Goal: Task Accomplishment & Management: Complete application form

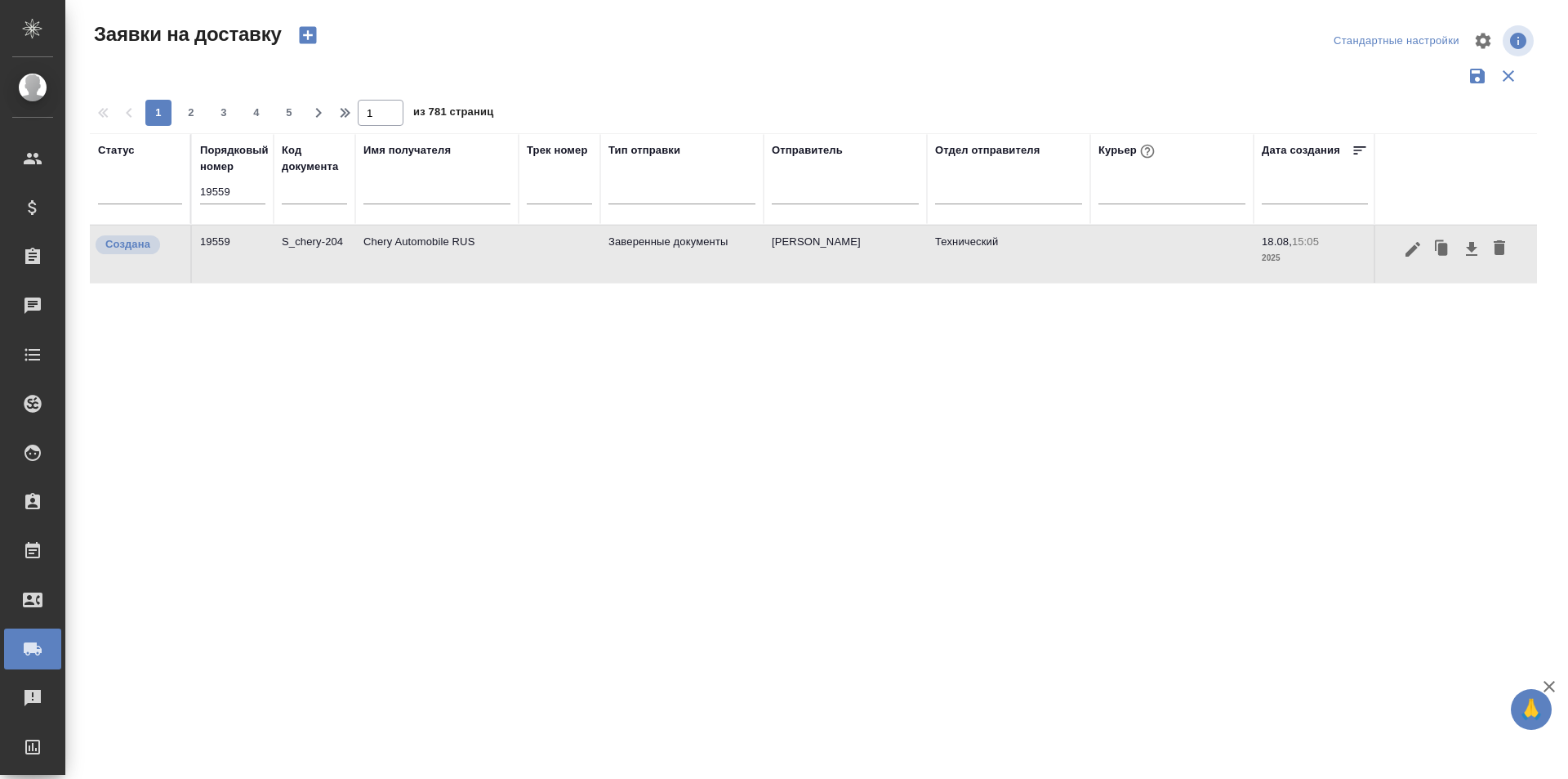
click at [258, 196] on input "19559" at bounding box center [233, 192] width 65 height 23
type input "1"
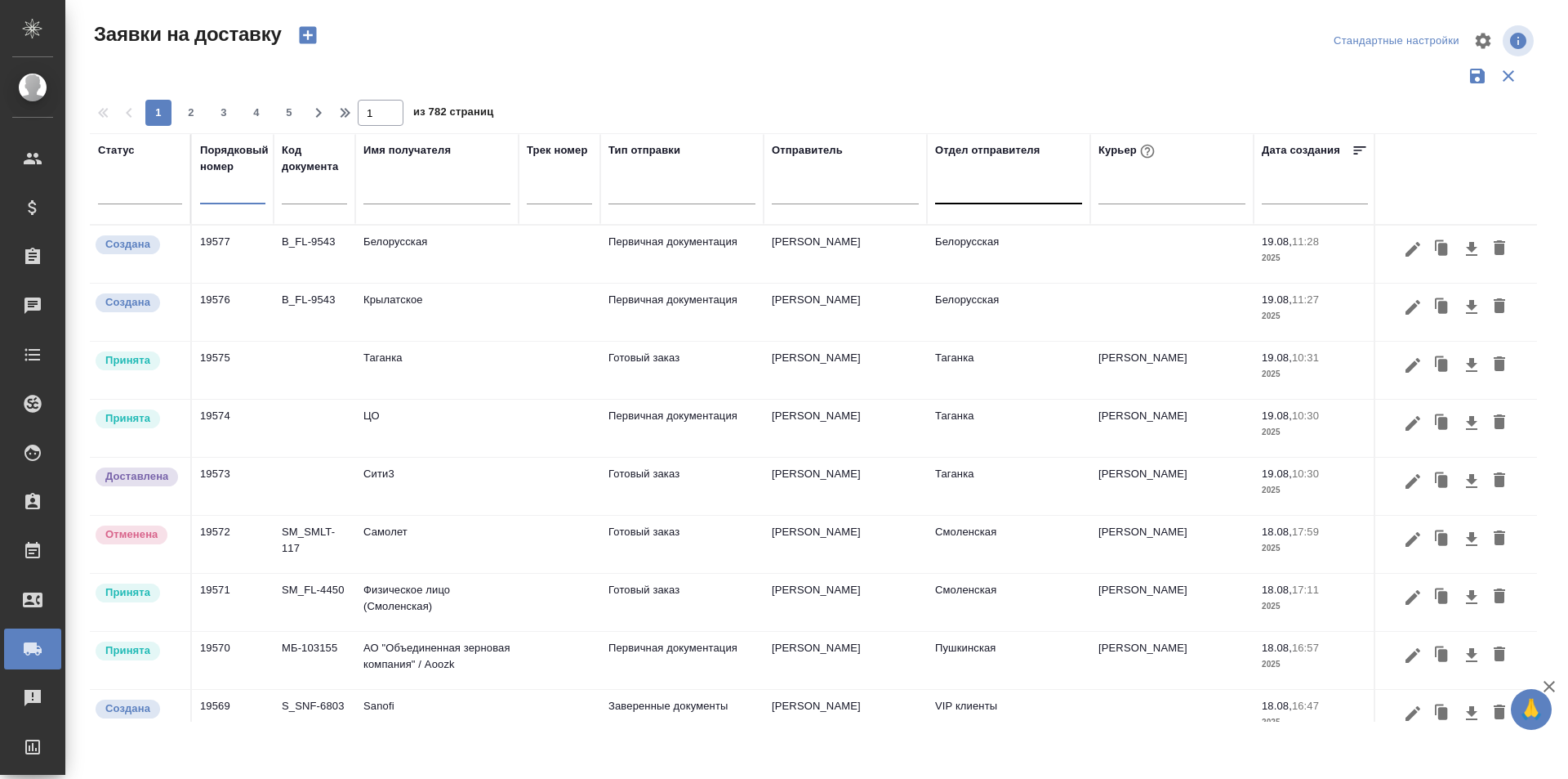
click at [1019, 198] on div at bounding box center [1009, 188] width 147 height 24
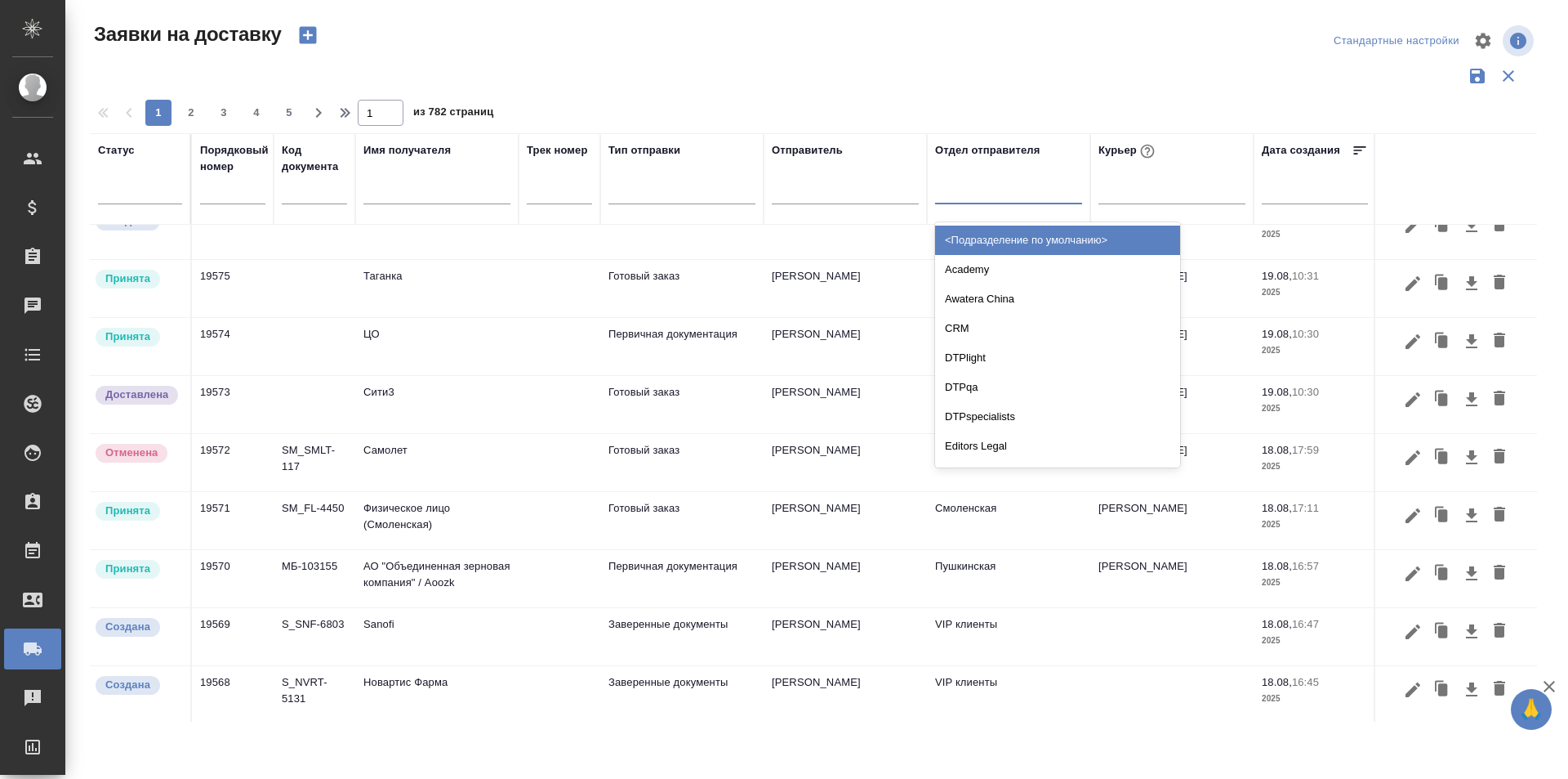
scroll to position [82, 0]
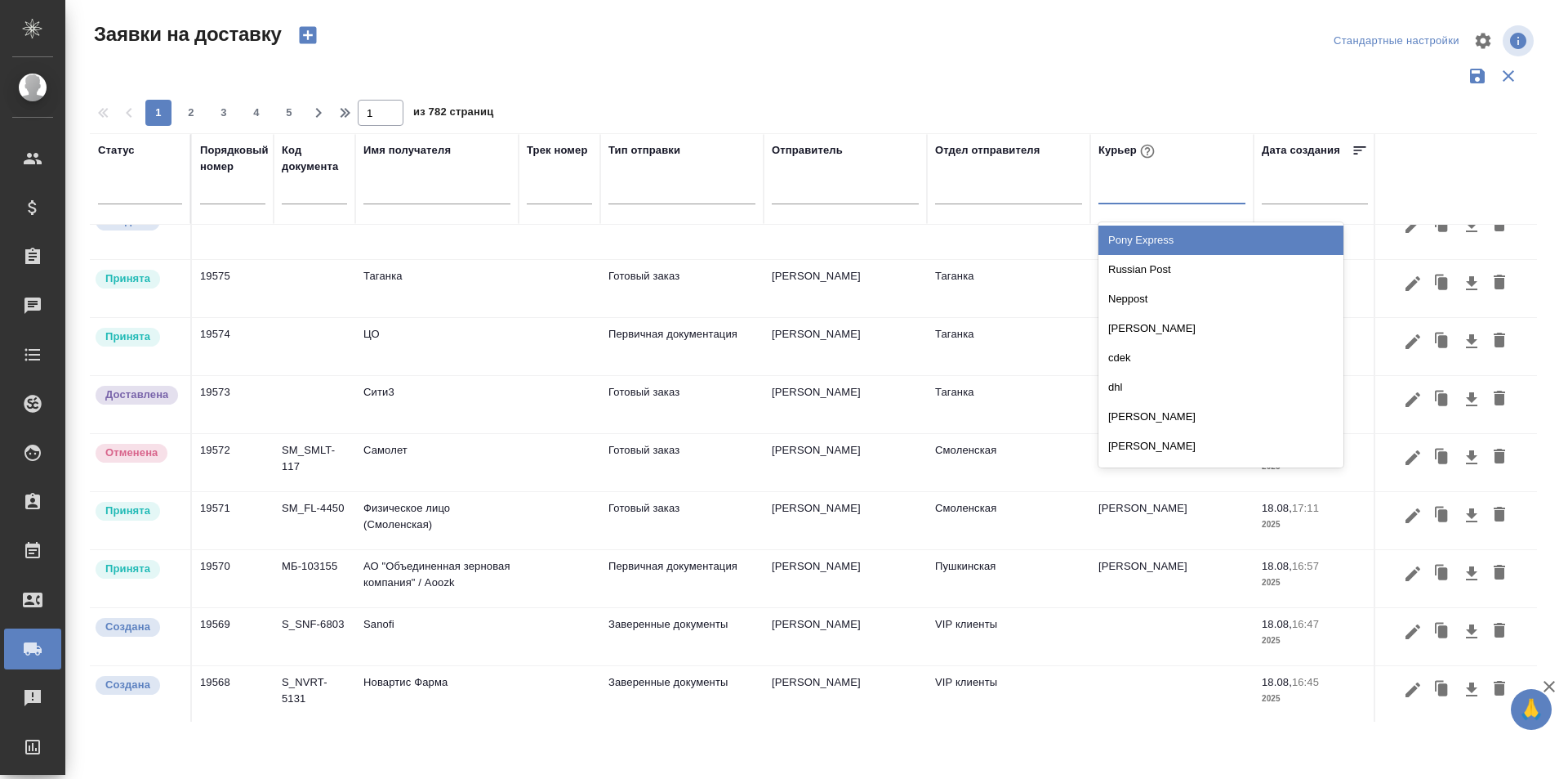
click at [1110, 196] on div at bounding box center [1172, 188] width 147 height 24
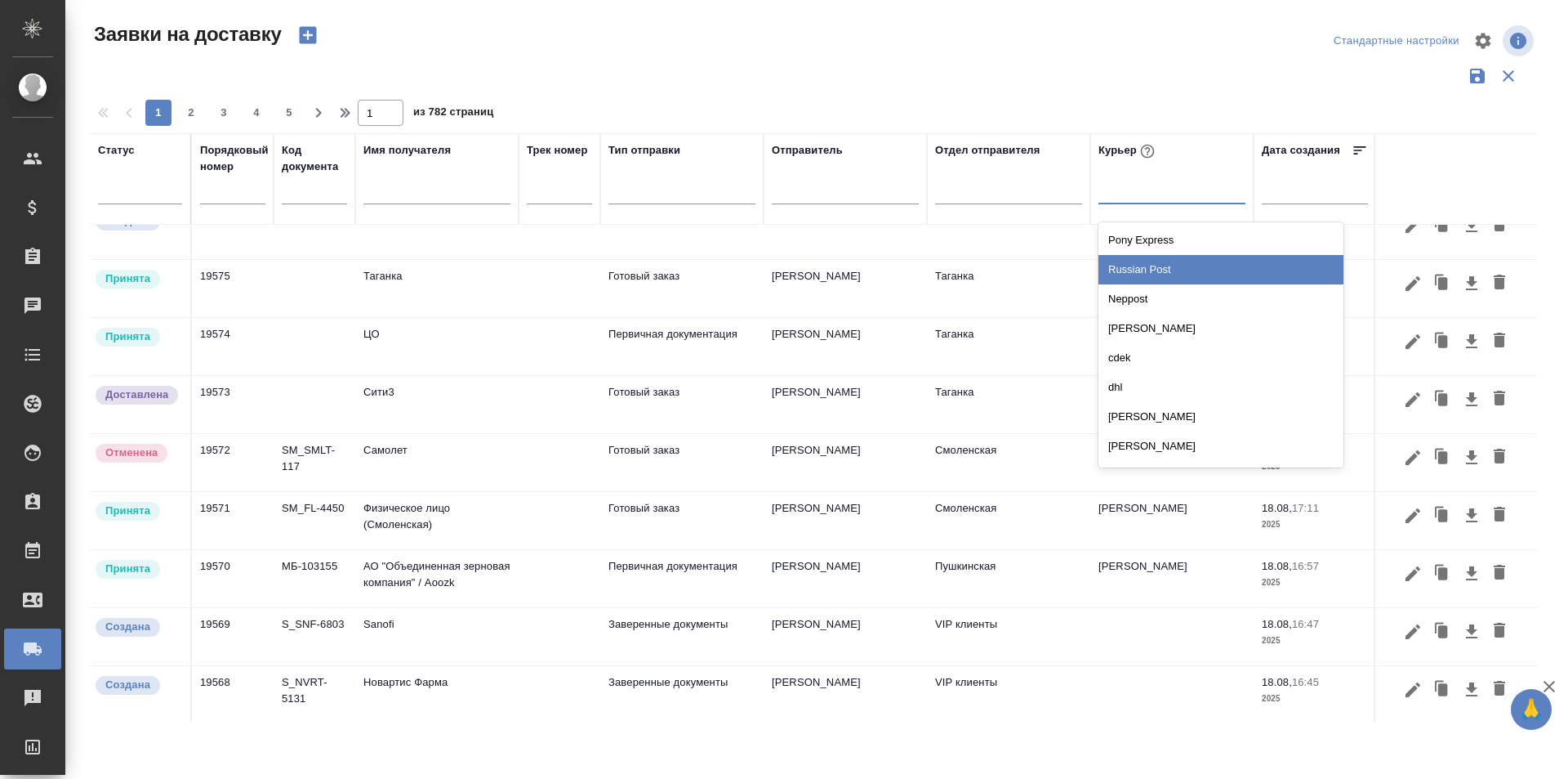
click at [1127, 269] on div "Russian Post" at bounding box center [1221, 270] width 245 height 29
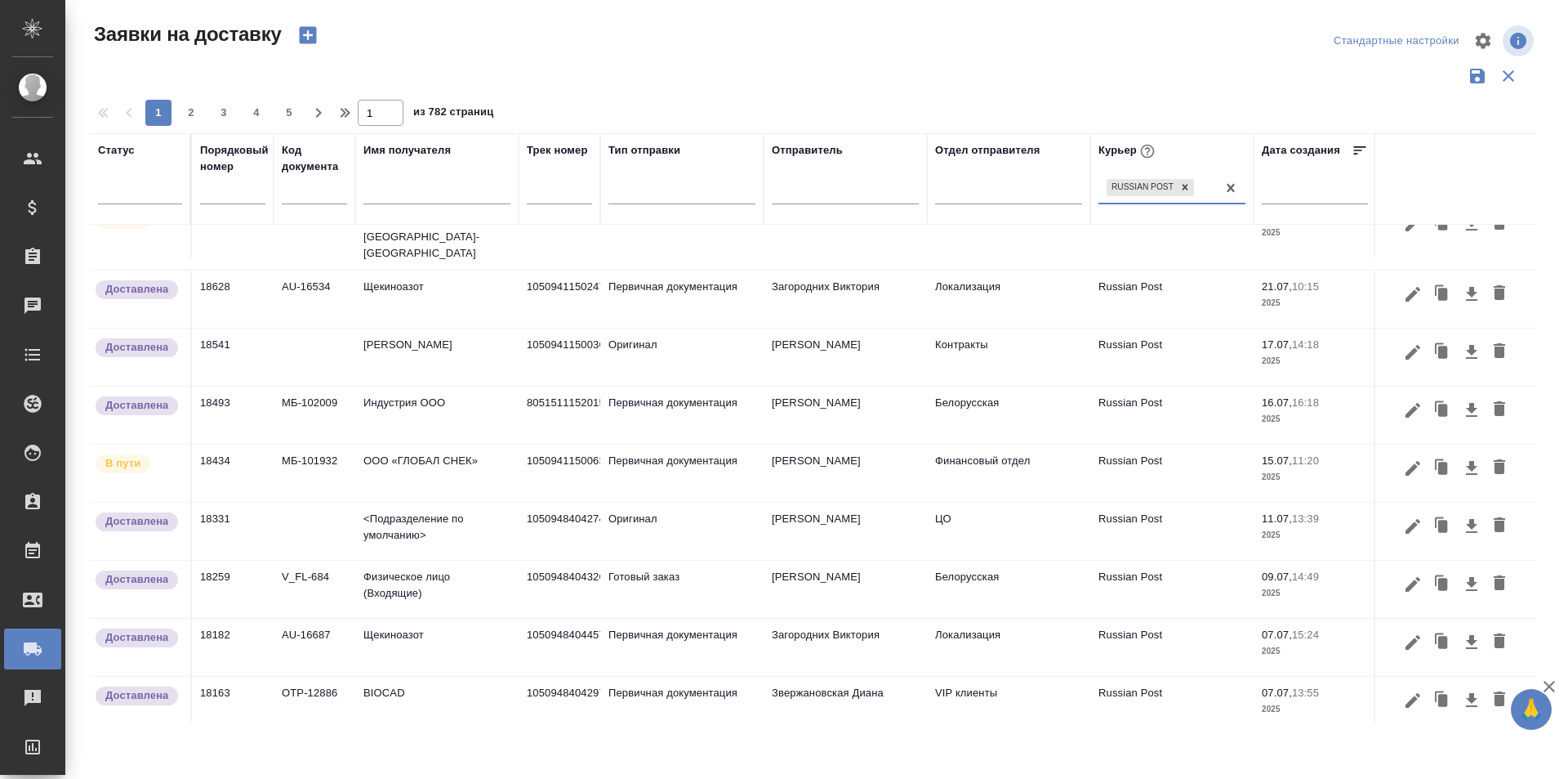
scroll to position [665, 0]
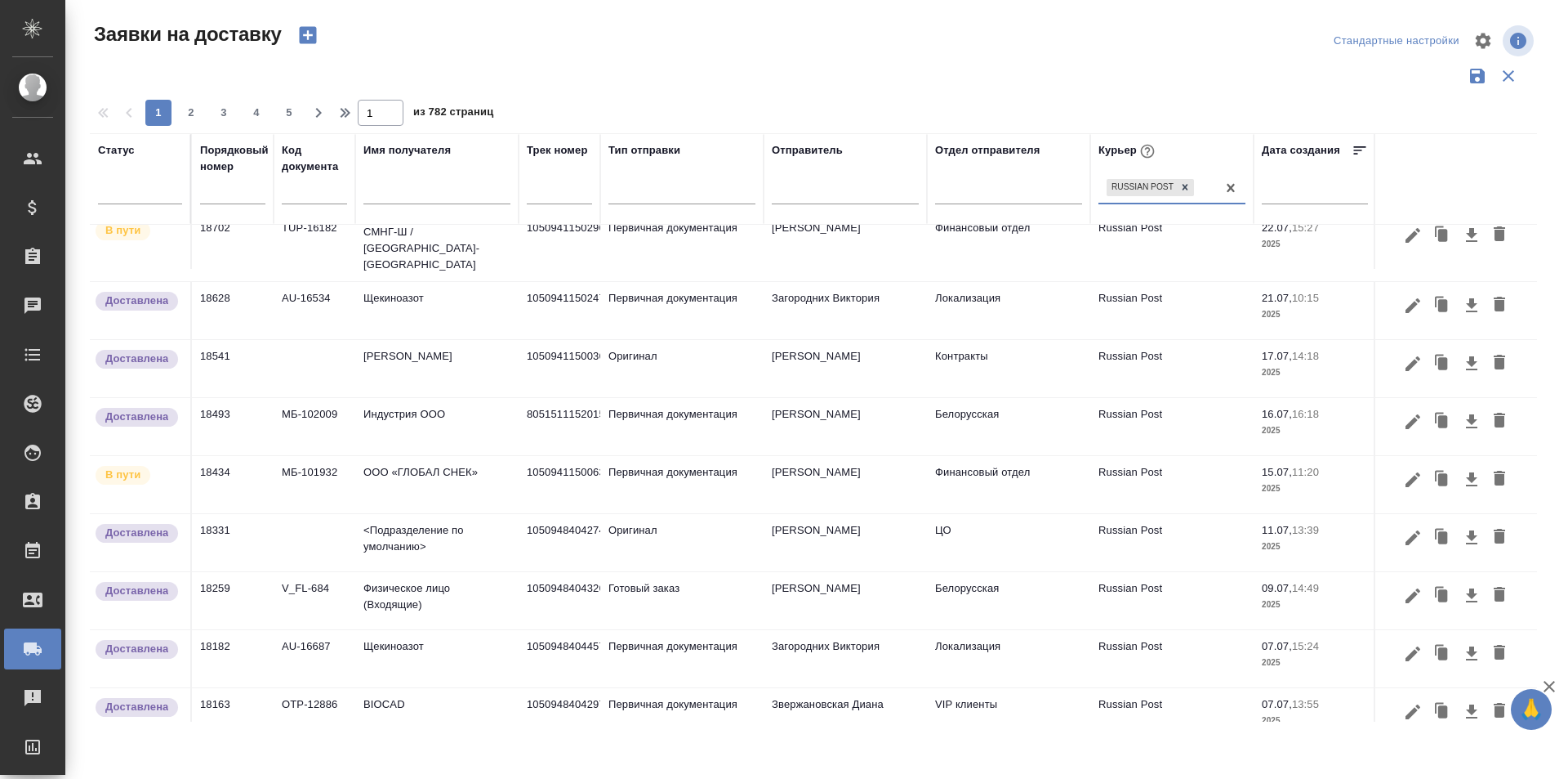
click at [1405, 481] on icon "button" at bounding box center [1413, 480] width 20 height 20
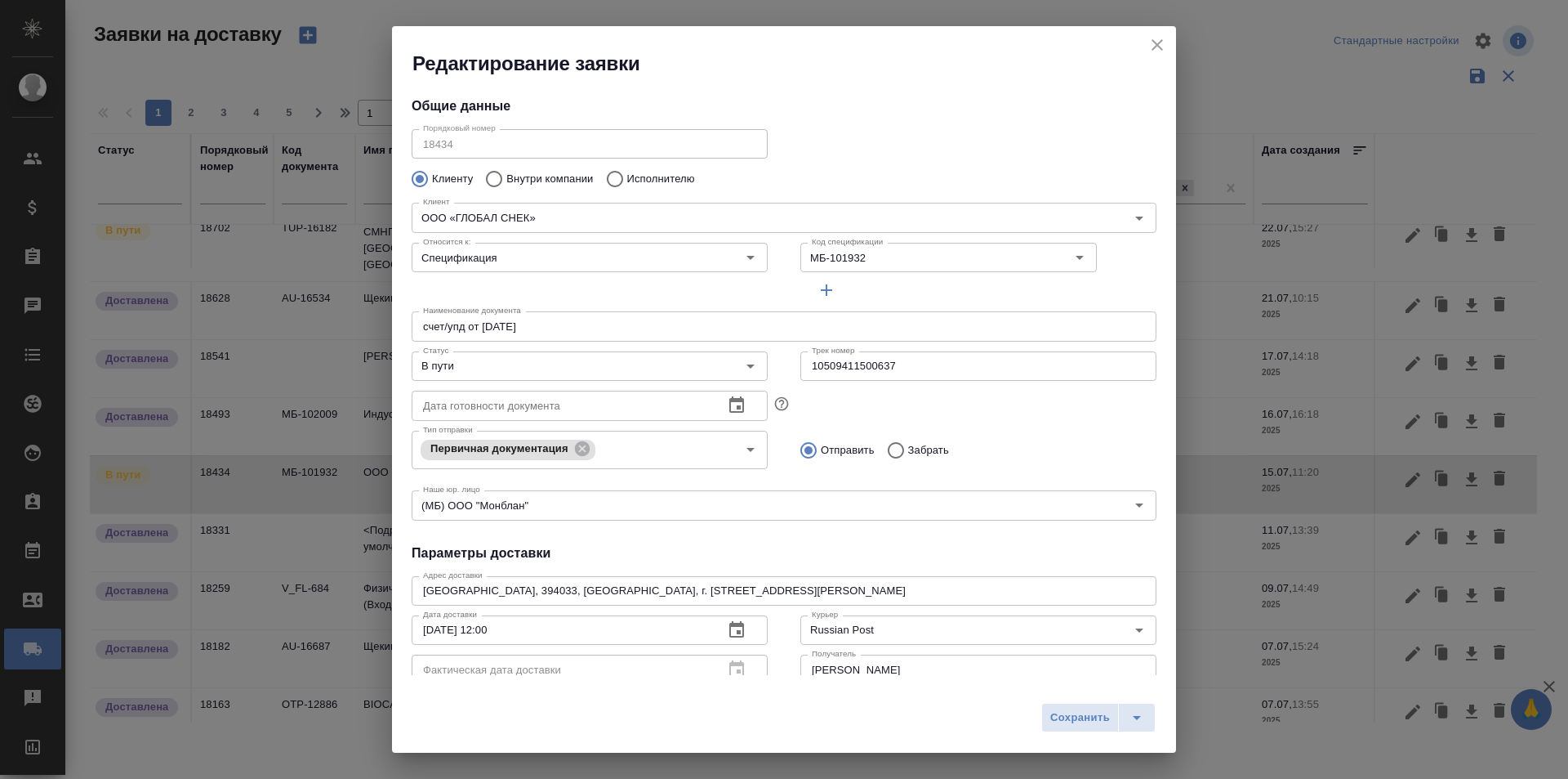
type input "[PERSON_NAME]"
type input "[PHONE_NUMBER]"
type input "Финансовый отдел"
type input "[PERSON_NAME]"
click at [849, 364] on input "10509411500637" at bounding box center [978, 366] width 356 height 29
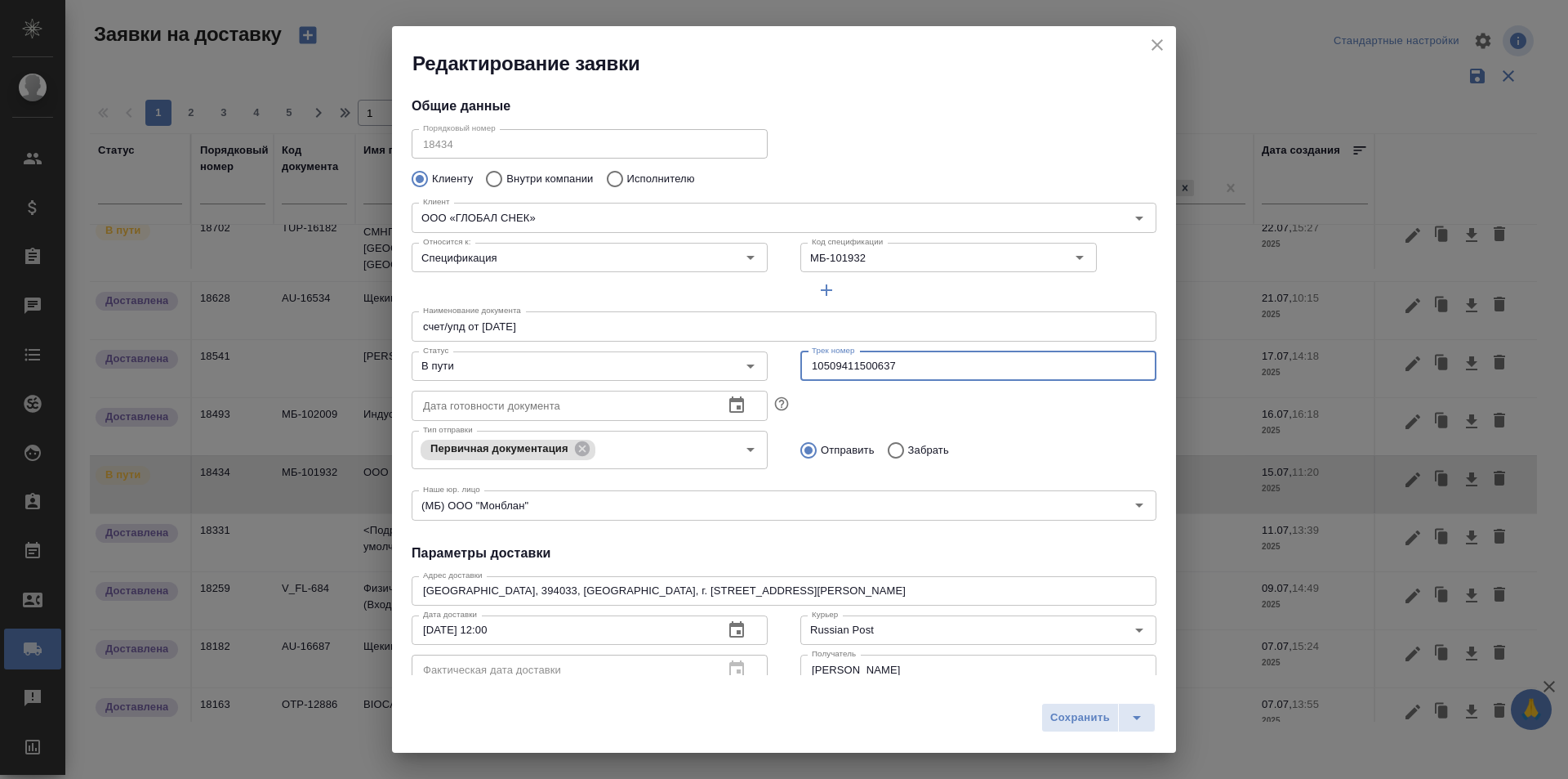
click at [849, 364] on input "10509411500637" at bounding box center [978, 366] width 356 height 29
click at [855, 370] on input "10509411500637" at bounding box center [978, 366] width 356 height 29
click at [1158, 39] on icon "close" at bounding box center [1158, 45] width 20 height 20
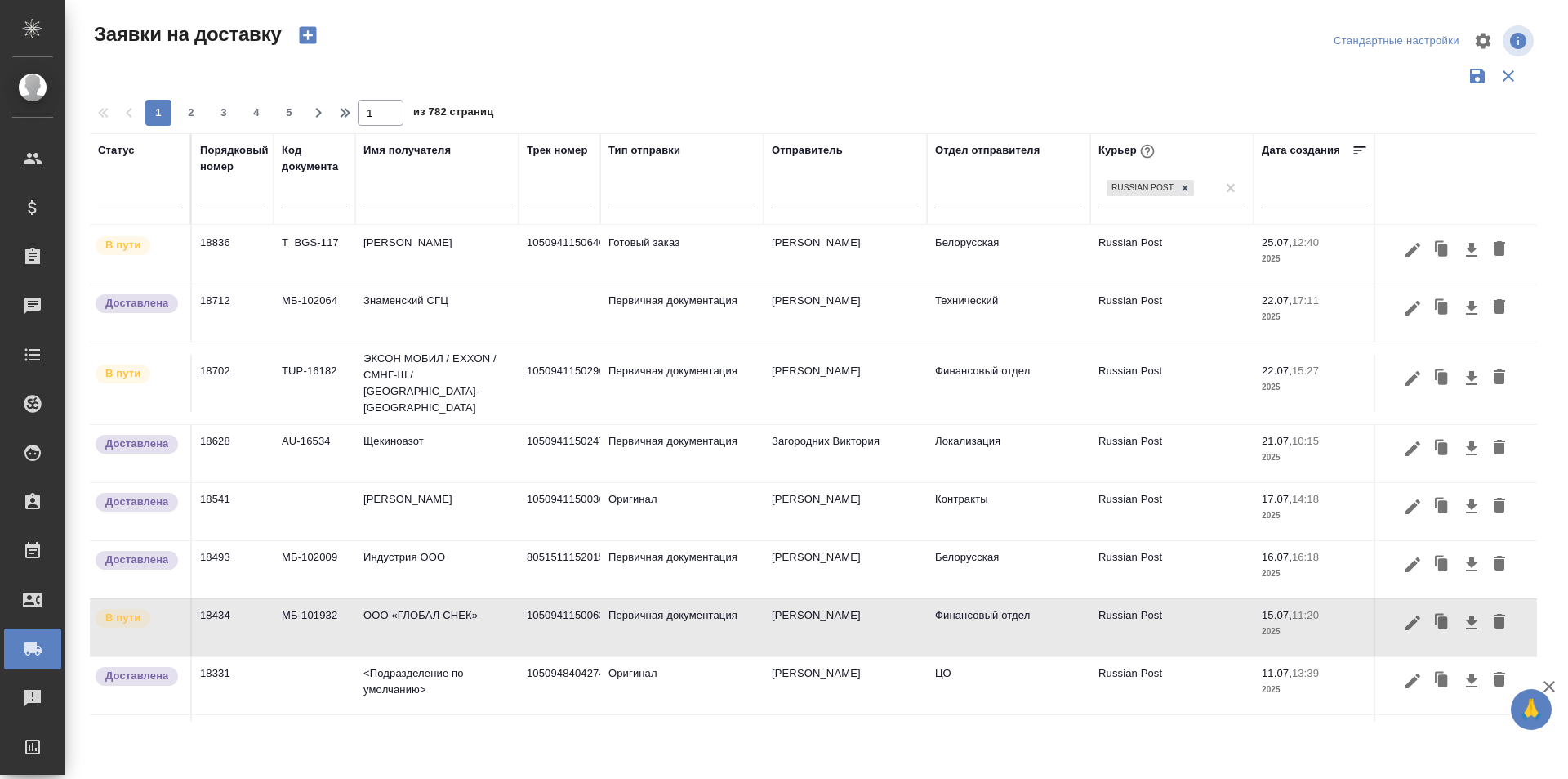
scroll to position [501, 0]
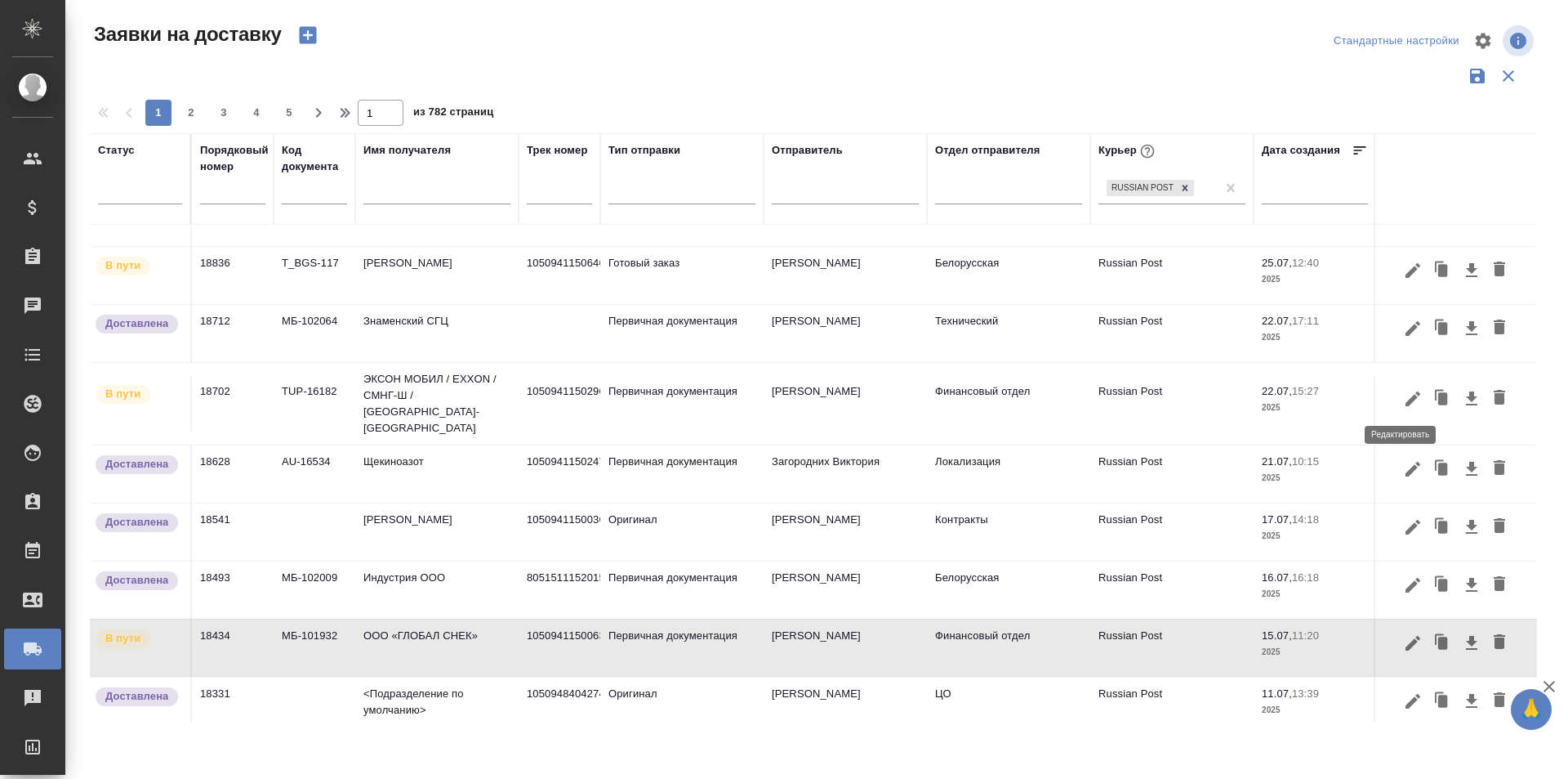
click at [1406, 399] on icon "button" at bounding box center [1413, 398] width 15 height 15
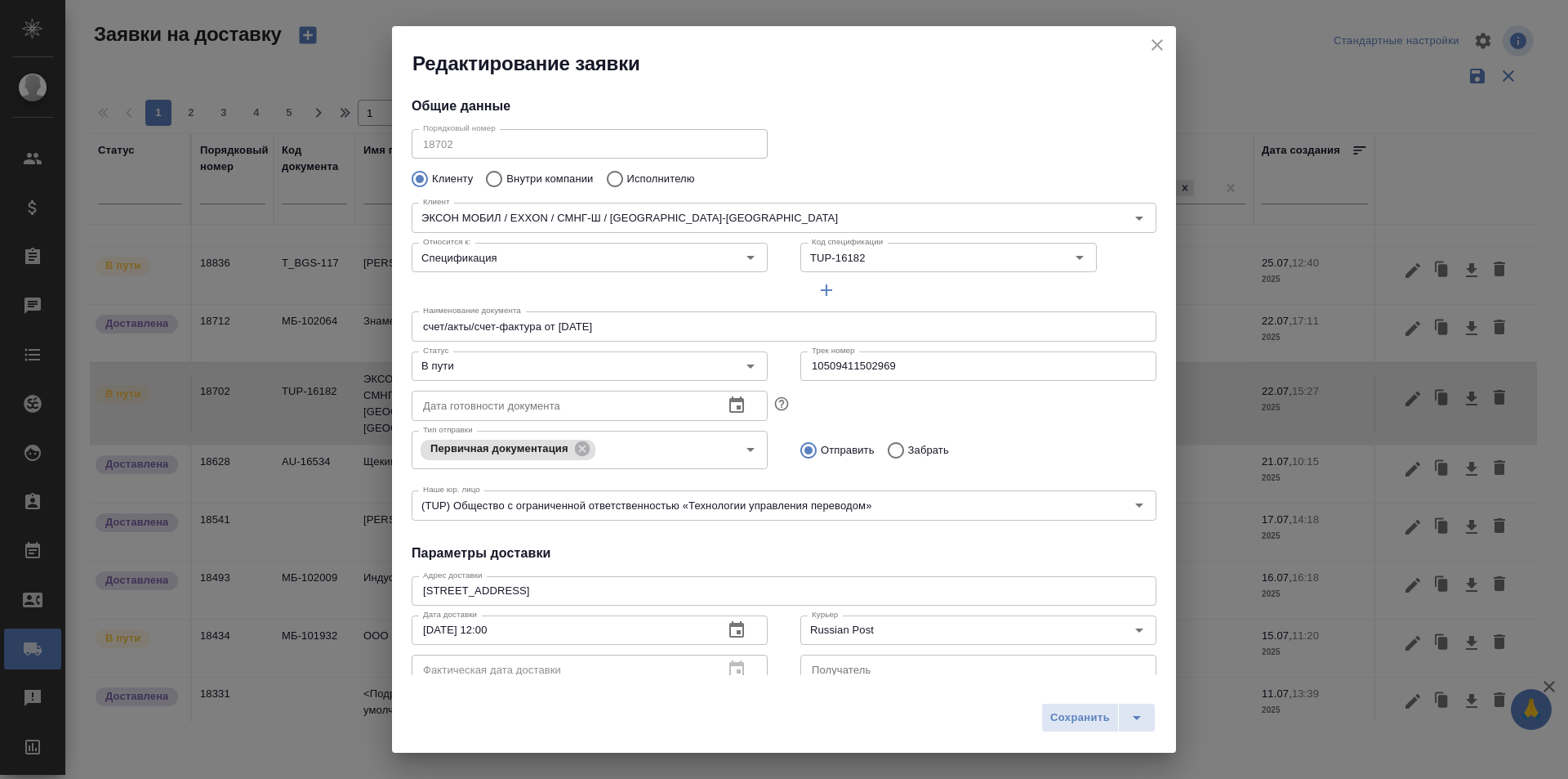
type input "[PERSON_NAME]"
type input "84242677207"
click at [917, 375] on input "10509411502969" at bounding box center [978, 366] width 356 height 29
click at [1160, 38] on icon "close" at bounding box center [1158, 45] width 20 height 20
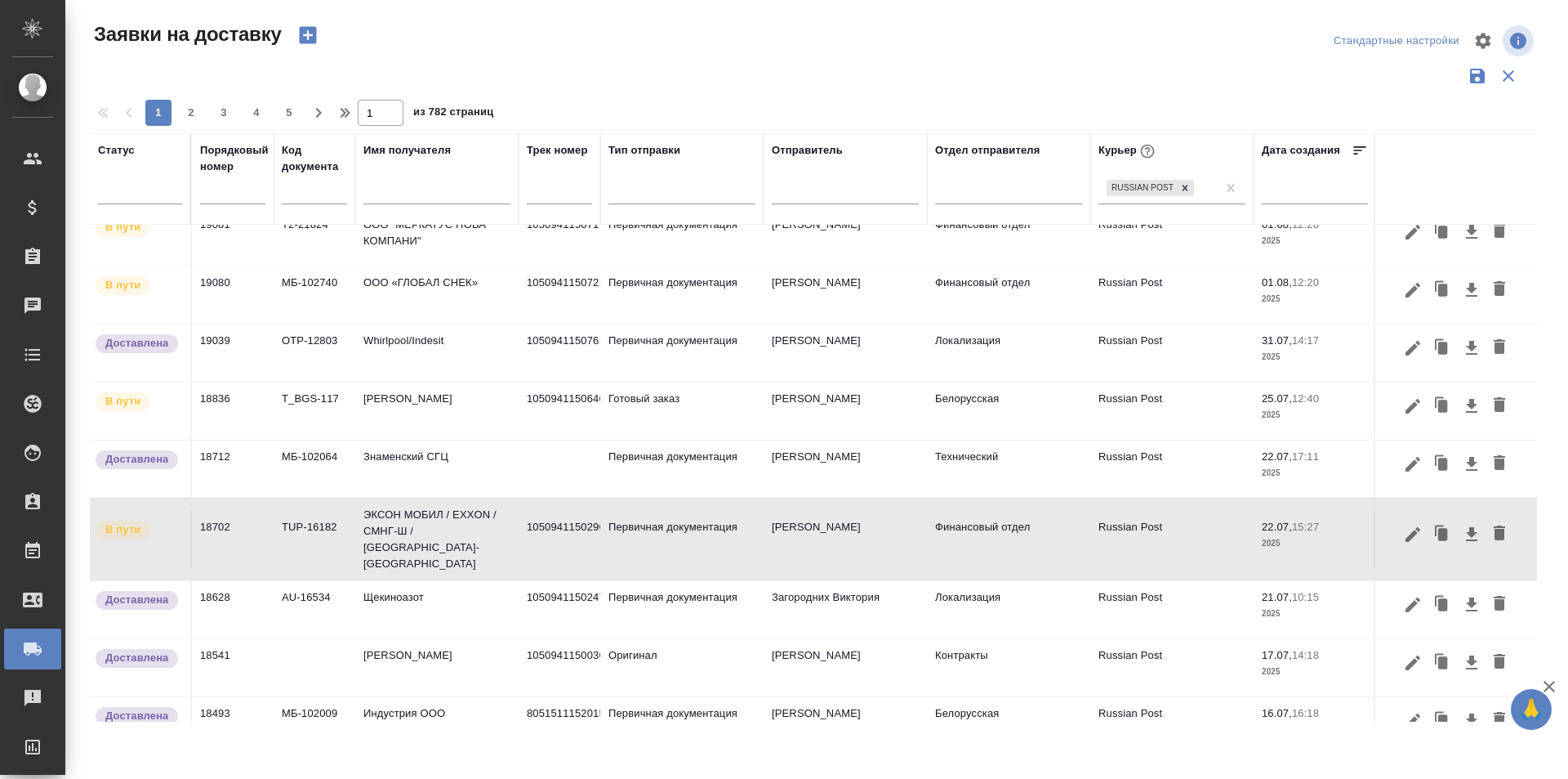
scroll to position [338, 0]
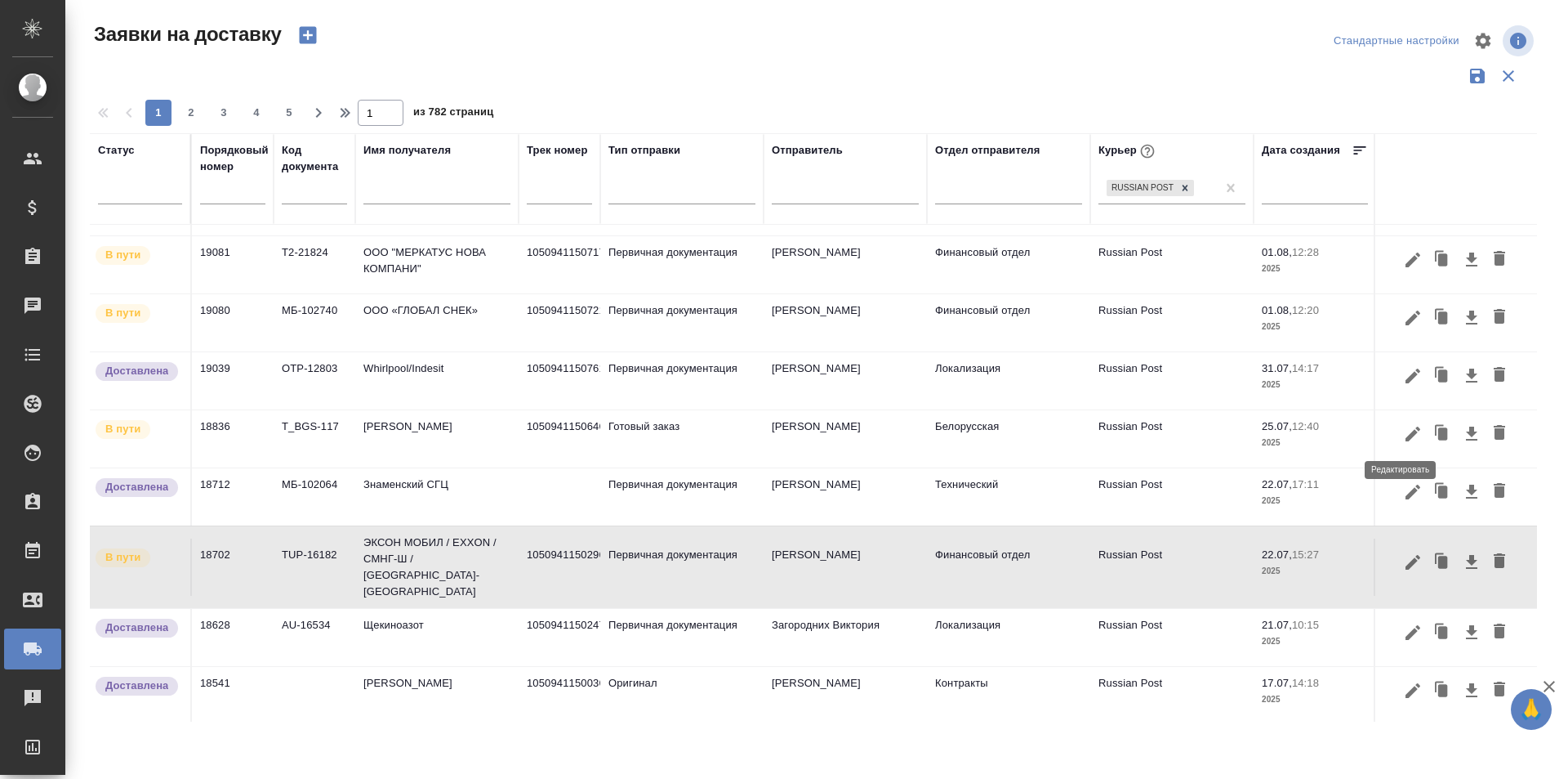
click at [1406, 432] on icon "button" at bounding box center [1413, 433] width 15 height 15
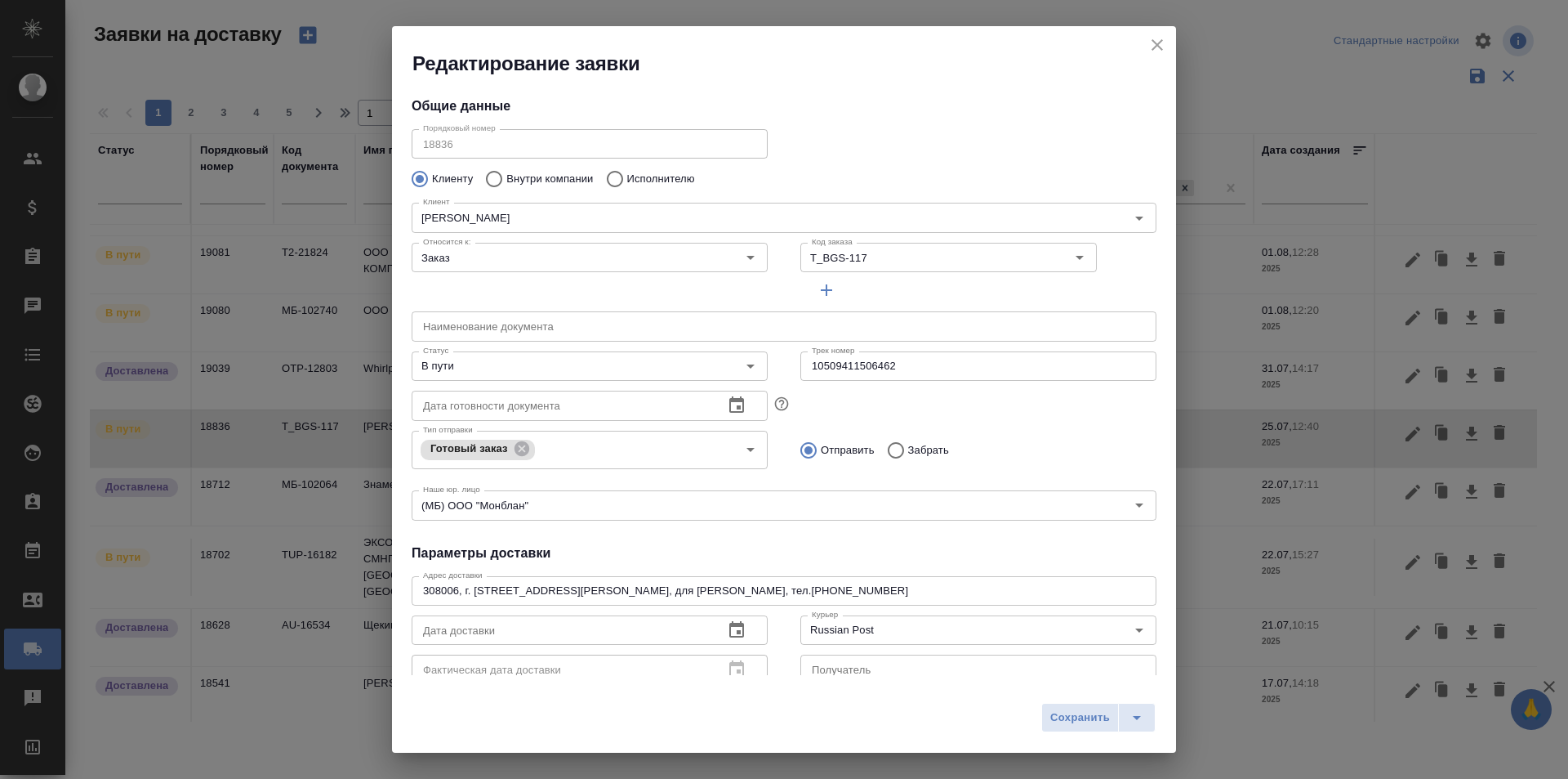
type input "[PERSON_NAME]"
type input "[PHONE_NUMBER]"
click at [896, 370] on input "10509411506462" at bounding box center [978, 366] width 356 height 29
click at [1152, 41] on icon "close" at bounding box center [1157, 44] width 12 height 12
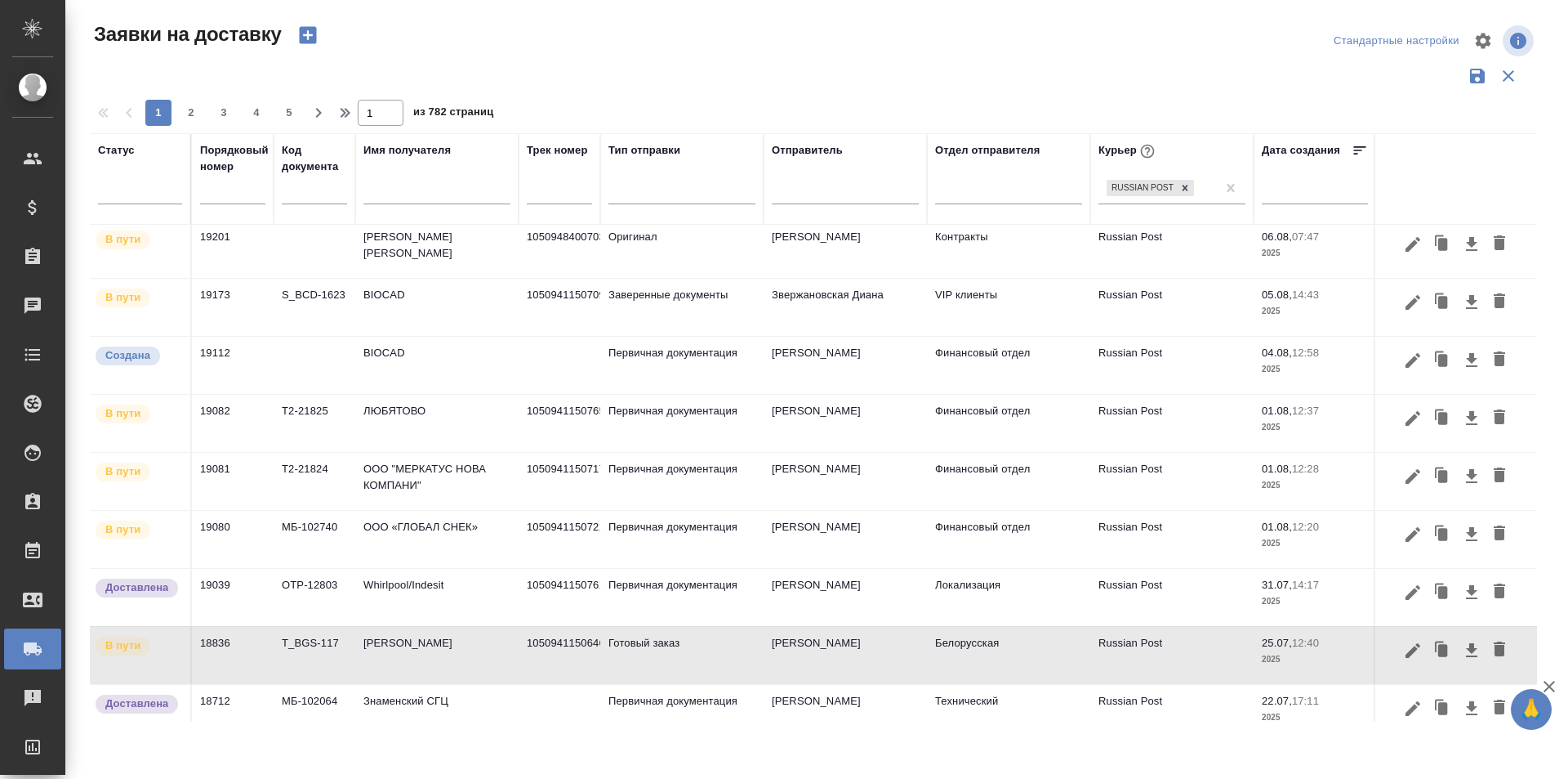
scroll to position [93, 0]
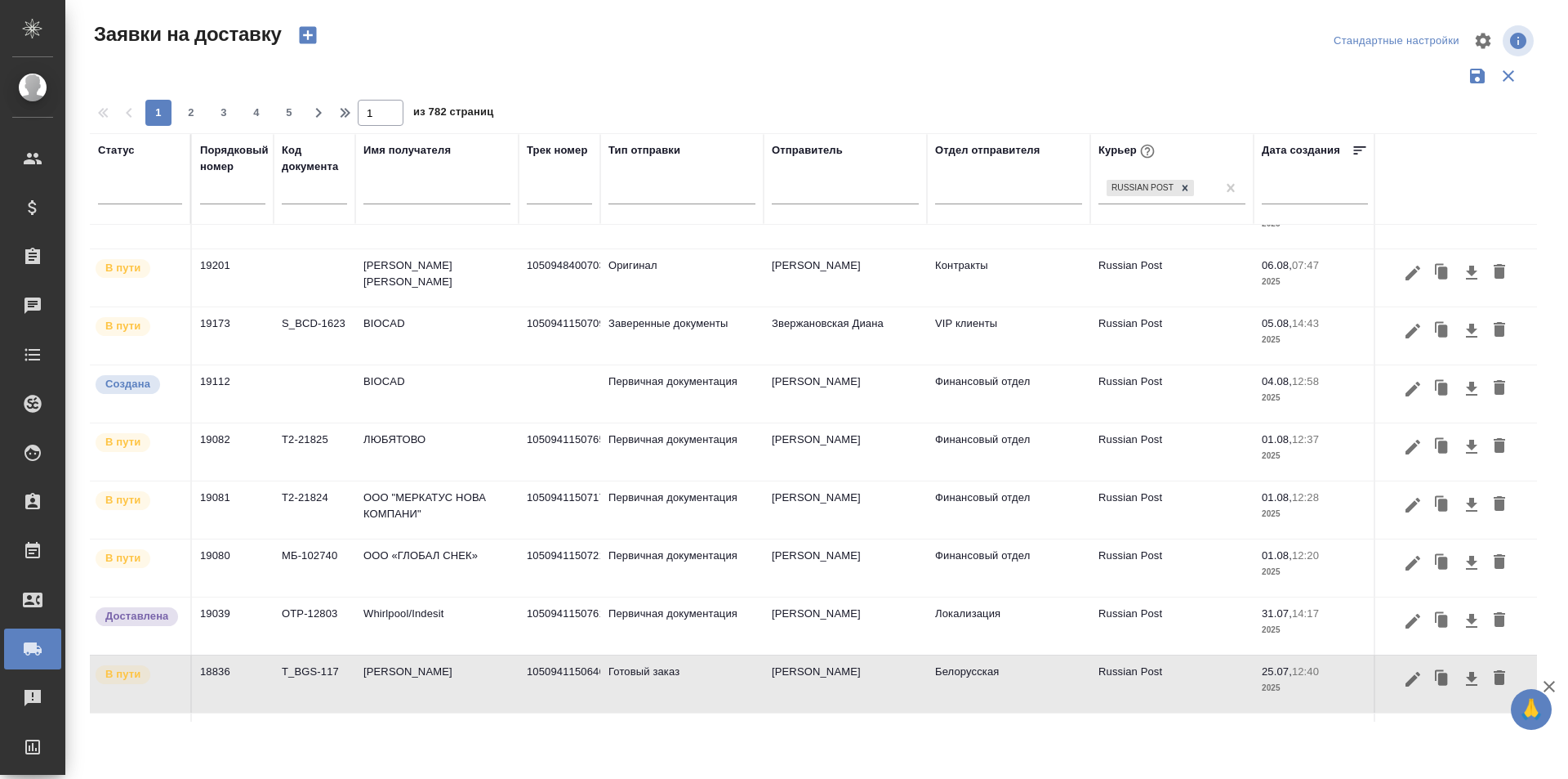
click at [1406, 561] on icon "button" at bounding box center [1413, 562] width 15 height 15
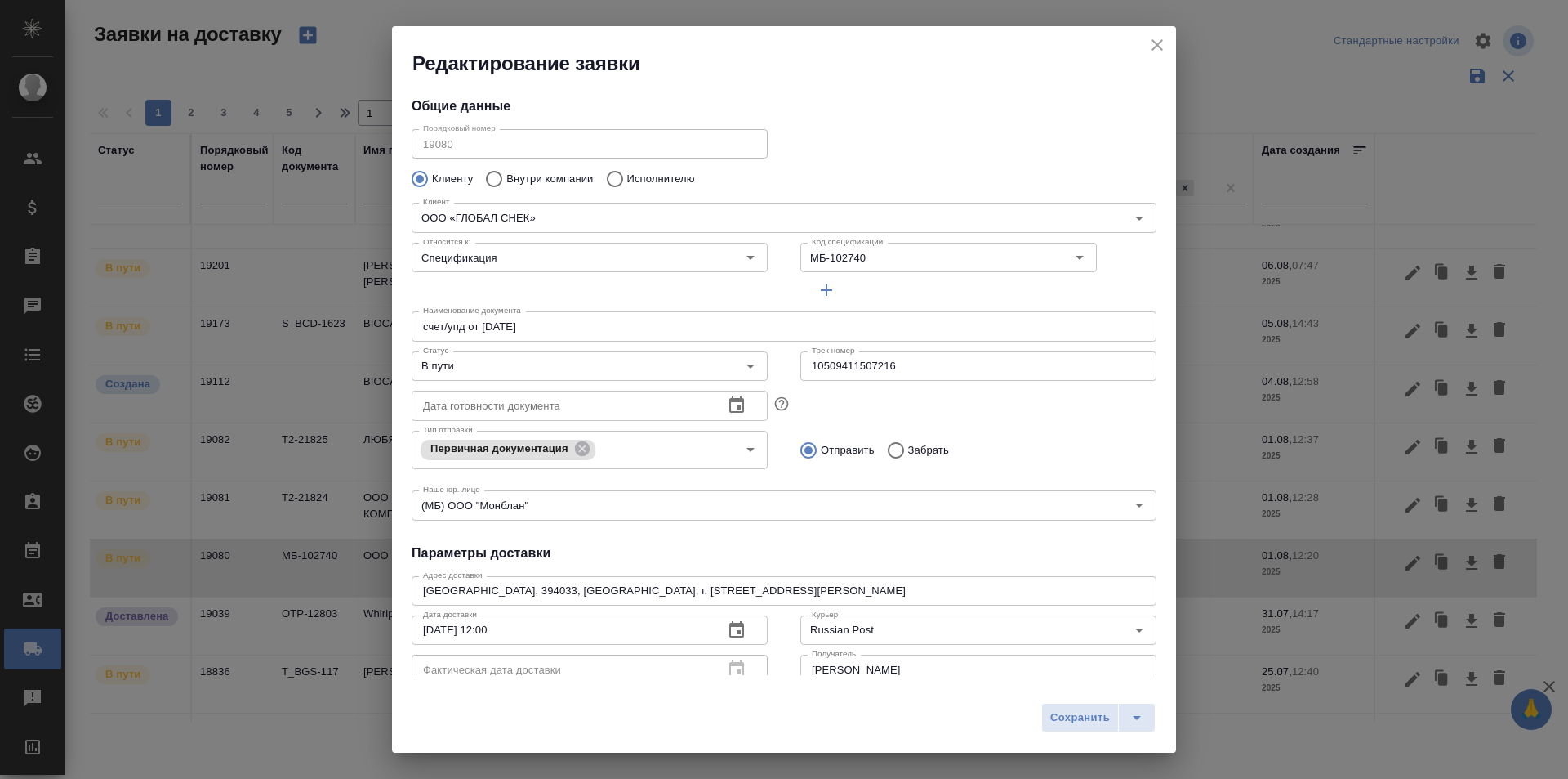
type input "[PERSON_NAME]"
type input "[PHONE_NUMBER]"
click at [886, 374] on input "10509411507216" at bounding box center [978, 366] width 356 height 29
click at [1156, 53] on icon "close" at bounding box center [1158, 45] width 20 height 20
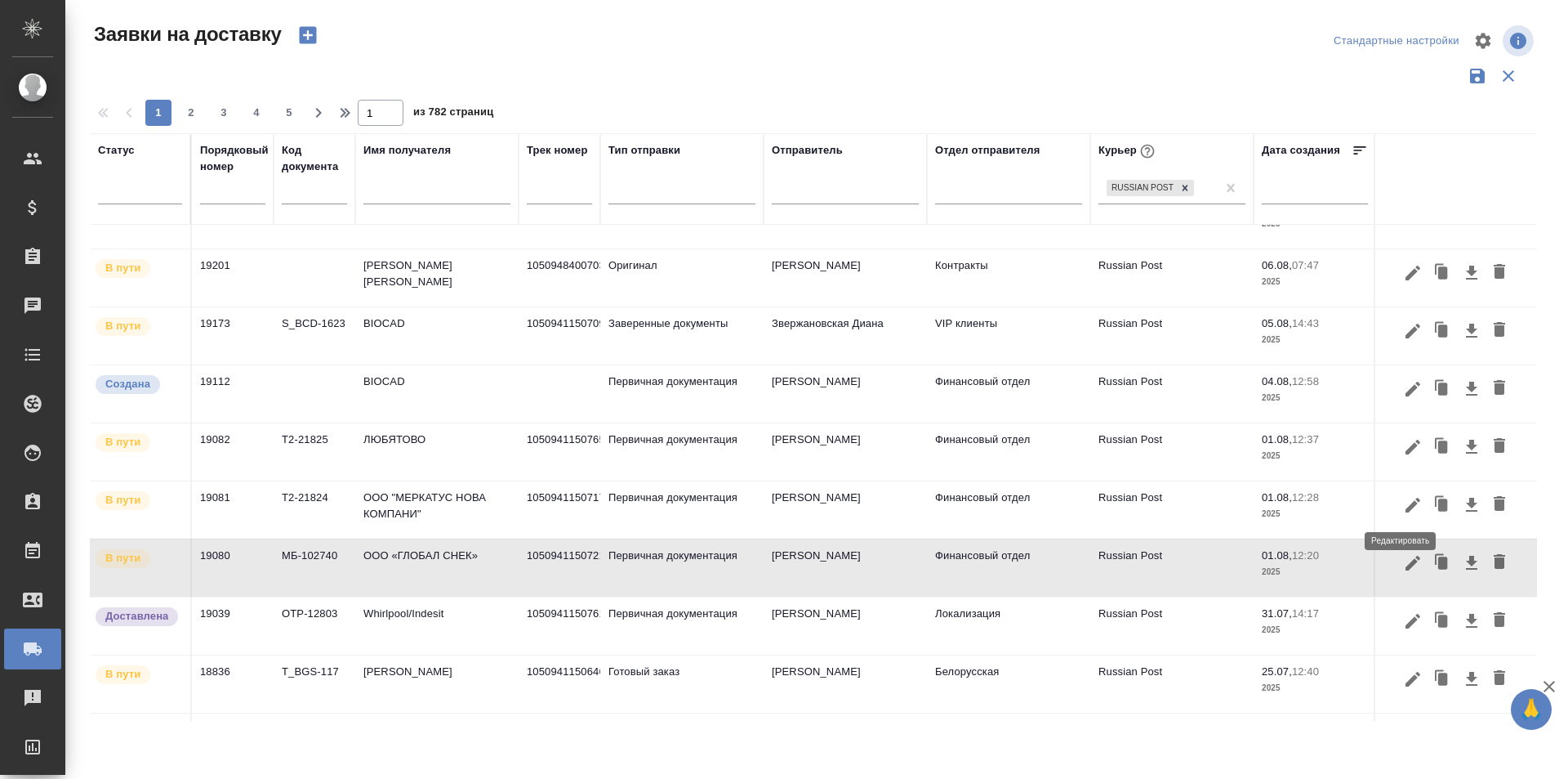
click at [1403, 508] on icon "button" at bounding box center [1413, 505] width 20 height 20
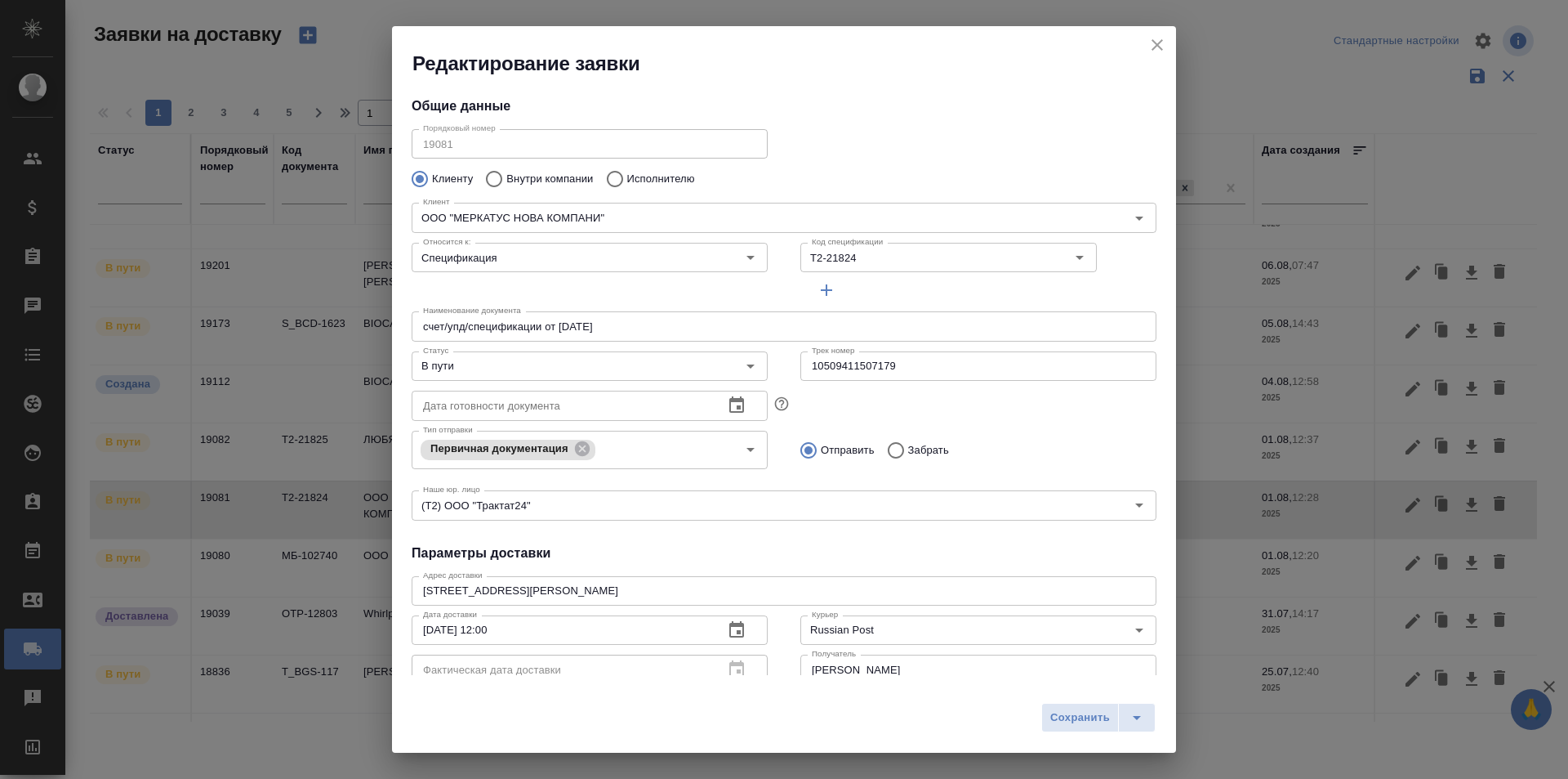
type input "[PERSON_NAME]"
type input ".7 903 018 54 60"
click at [944, 375] on input "10509411507179" at bounding box center [978, 366] width 356 height 29
